Goal: Information Seeking & Learning: Learn about a topic

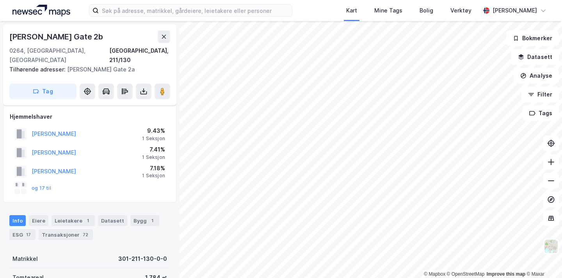
scroll to position [51, 0]
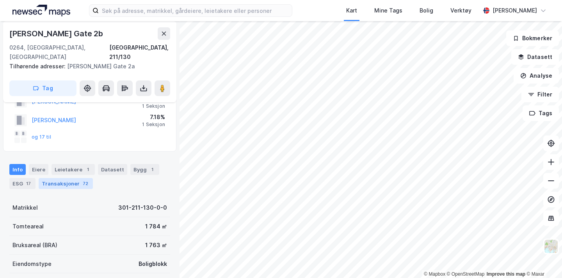
click at [73, 178] on div "Transaksjoner 72" at bounding box center [66, 183] width 54 height 11
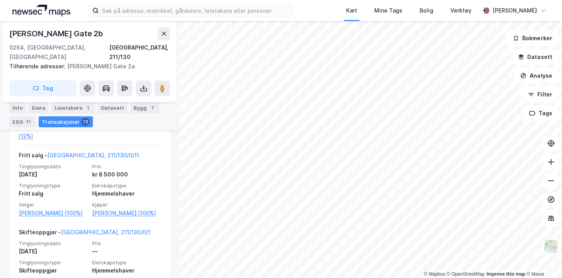
scroll to position [423, 0]
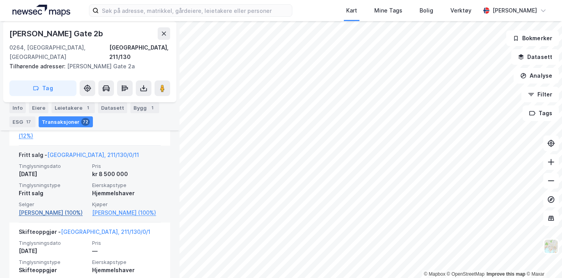
click at [61, 214] on link "[PERSON_NAME] (100%)" at bounding box center [53, 212] width 69 height 9
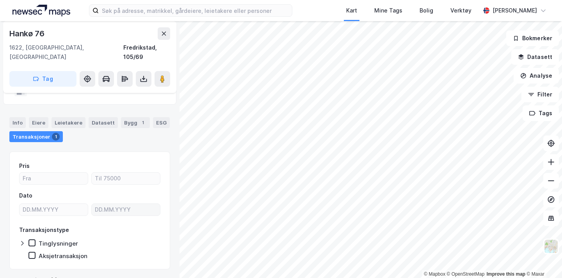
scroll to position [17, 0]
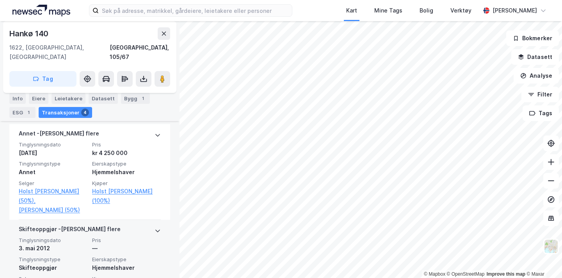
scroll to position [172, 0]
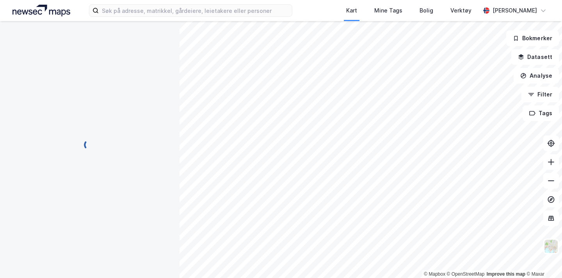
scroll to position [0, 0]
